Goal: Task Accomplishment & Management: Manage account settings

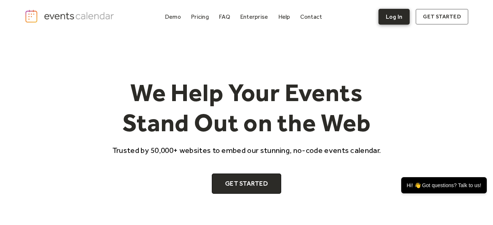
click at [396, 20] on link "Log In" at bounding box center [393, 17] width 31 height 16
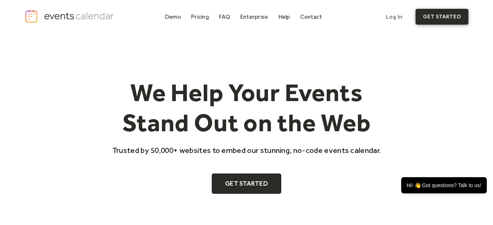
click at [449, 19] on link "get started" at bounding box center [441, 17] width 52 height 16
